Goal: Transaction & Acquisition: Purchase product/service

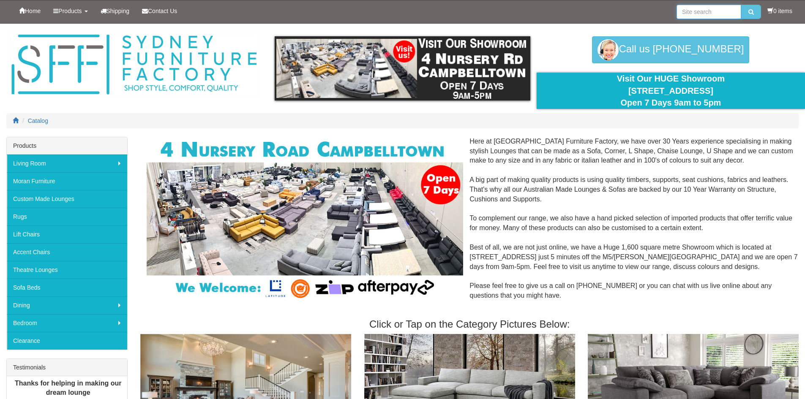
click at [696, 15] on input "search" at bounding box center [709, 12] width 65 height 14
type input "regency dual motor"
click at [741, 5] on button "submit" at bounding box center [751, 12] width 20 height 14
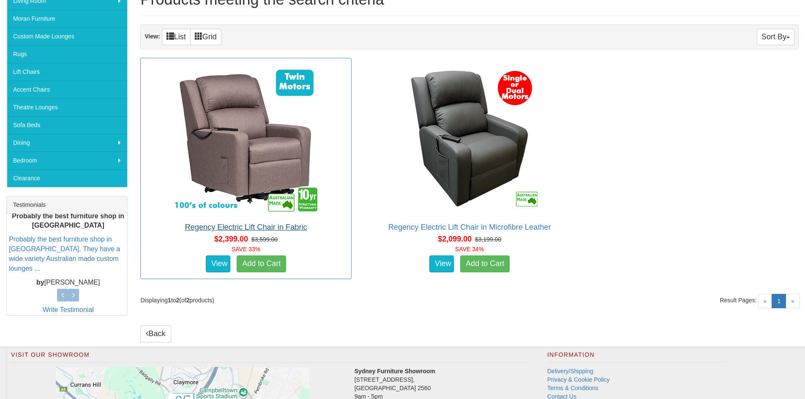
scroll to position [169, 0]
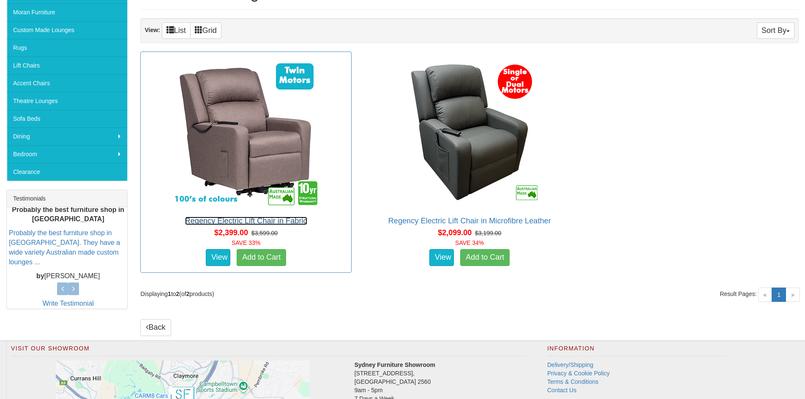
click at [276, 221] on link "Regency Electric Lift Chair in Fabric" at bounding box center [246, 221] width 122 height 8
